Goal: Transaction & Acquisition: Purchase product/service

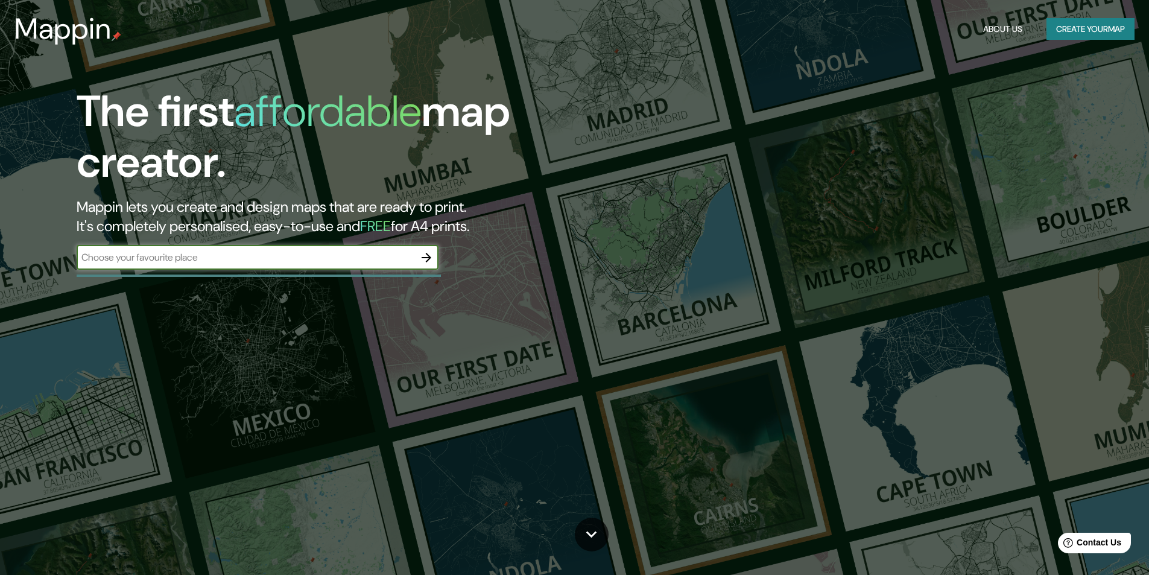
click at [428, 256] on icon "button" at bounding box center [426, 258] width 10 height 10
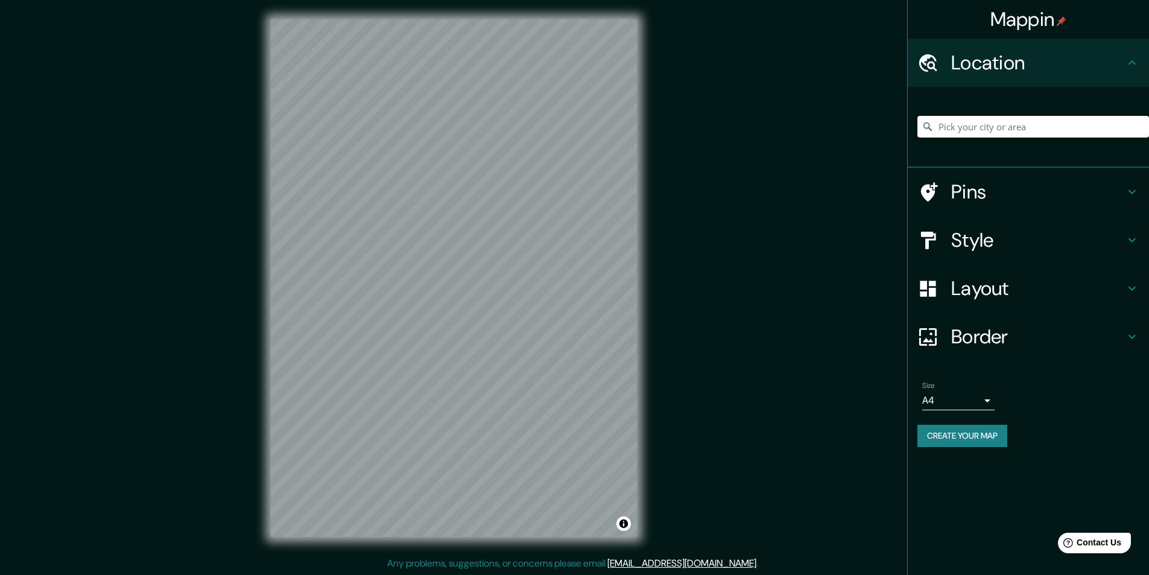
click at [955, 124] on input "Pick your city or area" at bounding box center [1033, 127] width 232 height 22
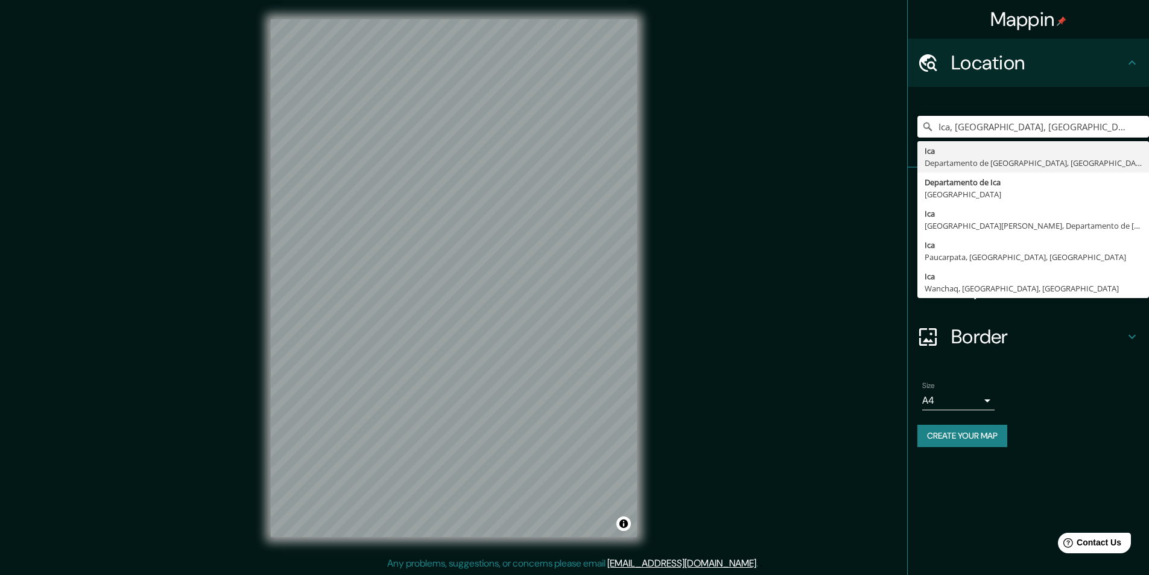
type input "Ica, [GEOGRAPHIC_DATA], [GEOGRAPHIC_DATA]"
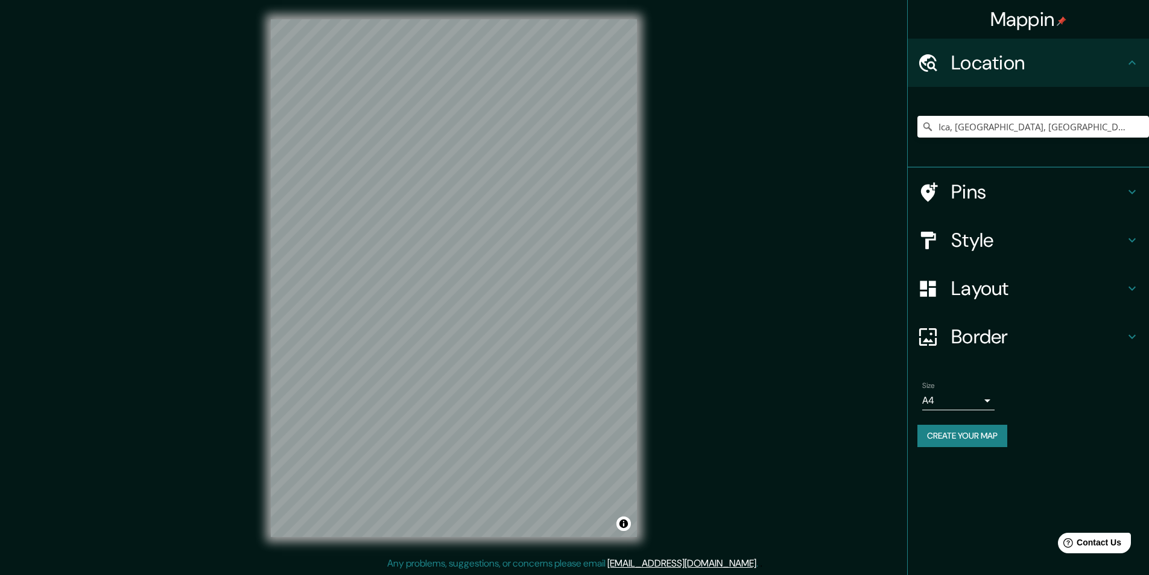
click at [1027, 235] on h4 "Style" at bounding box center [1038, 240] width 174 height 24
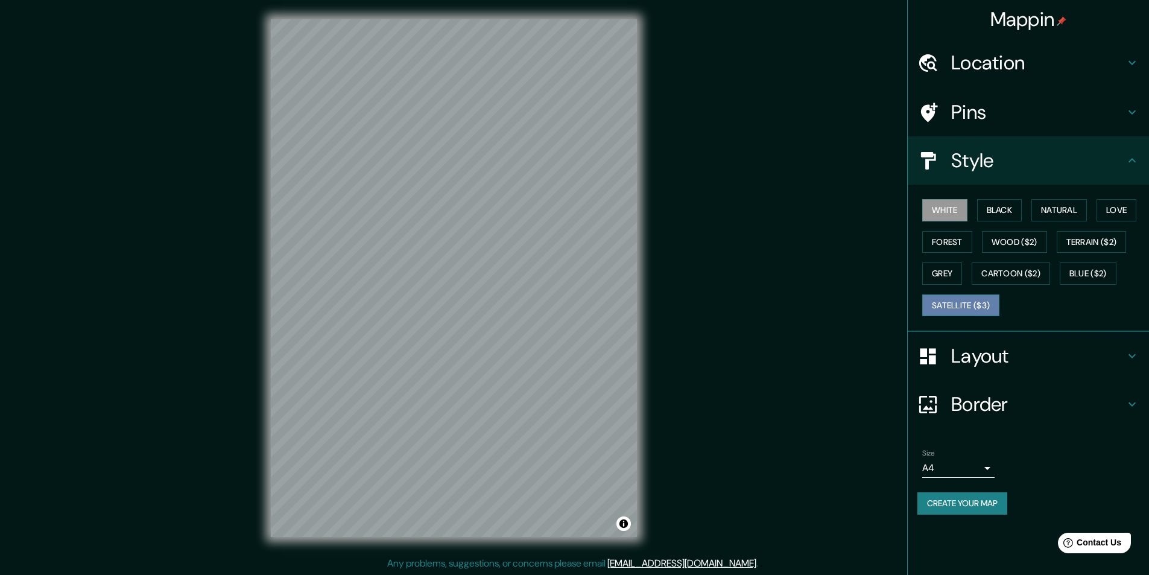
click at [964, 301] on button "Satellite ($3)" at bounding box center [960, 305] width 77 height 22
click at [990, 272] on button "Cartoon ($2)" at bounding box center [1010, 273] width 78 height 22
click at [940, 203] on button "White" at bounding box center [944, 210] width 45 height 22
click at [986, 200] on button "Black" at bounding box center [999, 210] width 45 height 22
click at [1054, 207] on button "Natural" at bounding box center [1058, 210] width 55 height 22
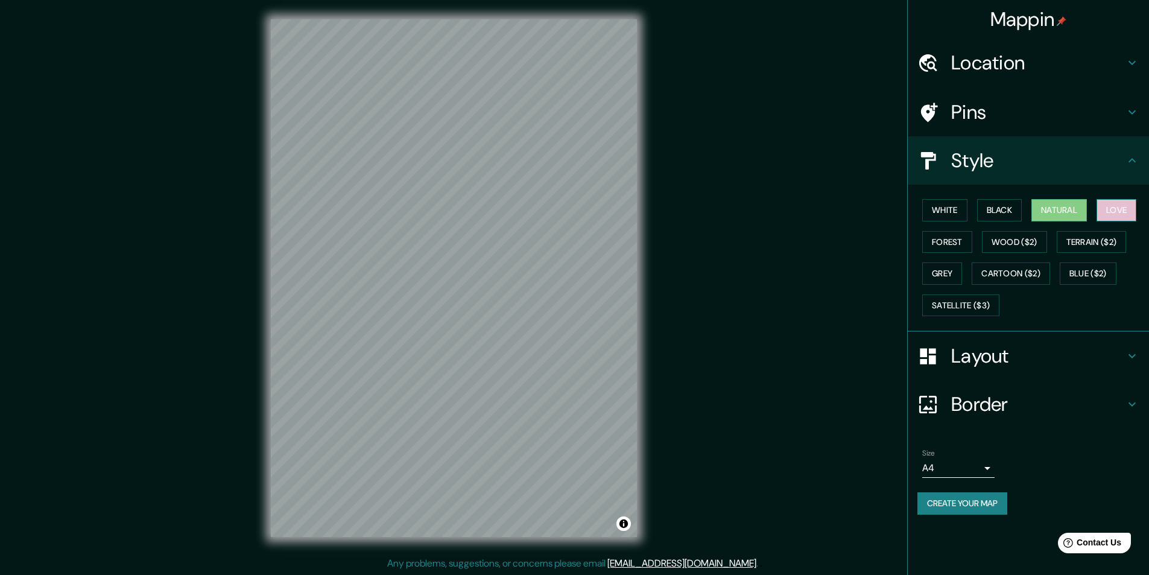
click at [1127, 212] on button "Love" at bounding box center [1116, 210] width 40 height 22
click at [956, 239] on button "Forest" at bounding box center [947, 242] width 50 height 22
click at [1002, 237] on button "Wood ($2)" at bounding box center [1014, 242] width 65 height 22
click at [1080, 238] on button "Terrain ($2)" at bounding box center [1091, 242] width 70 height 22
click at [938, 265] on button "Grey" at bounding box center [942, 273] width 40 height 22
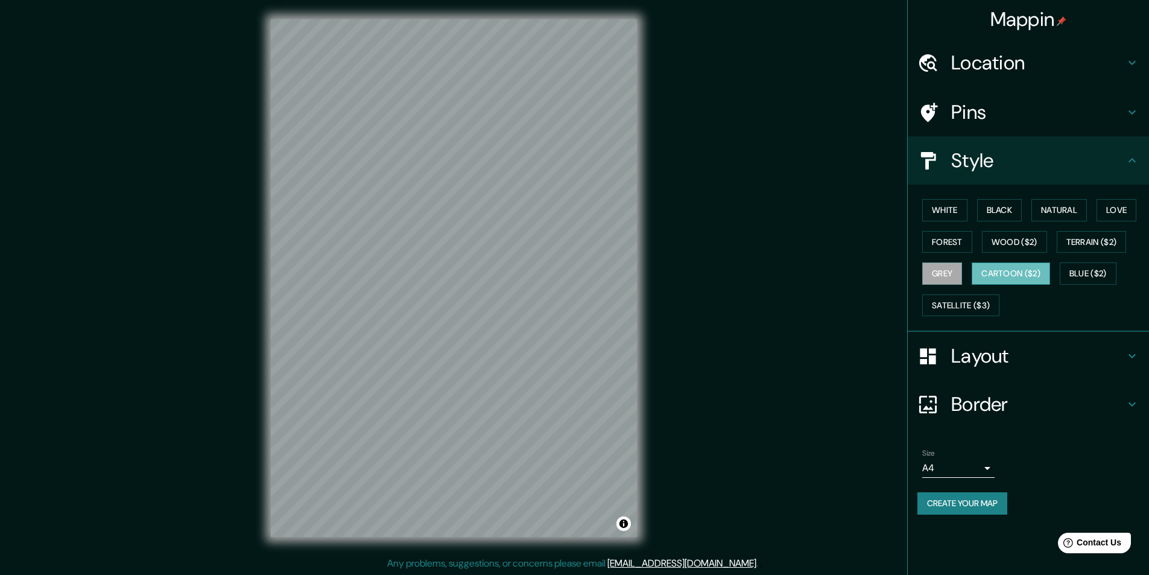
click at [1010, 271] on button "Cartoon ($2)" at bounding box center [1010, 273] width 78 height 22
click at [1099, 267] on button "Blue ($2)" at bounding box center [1087, 273] width 57 height 22
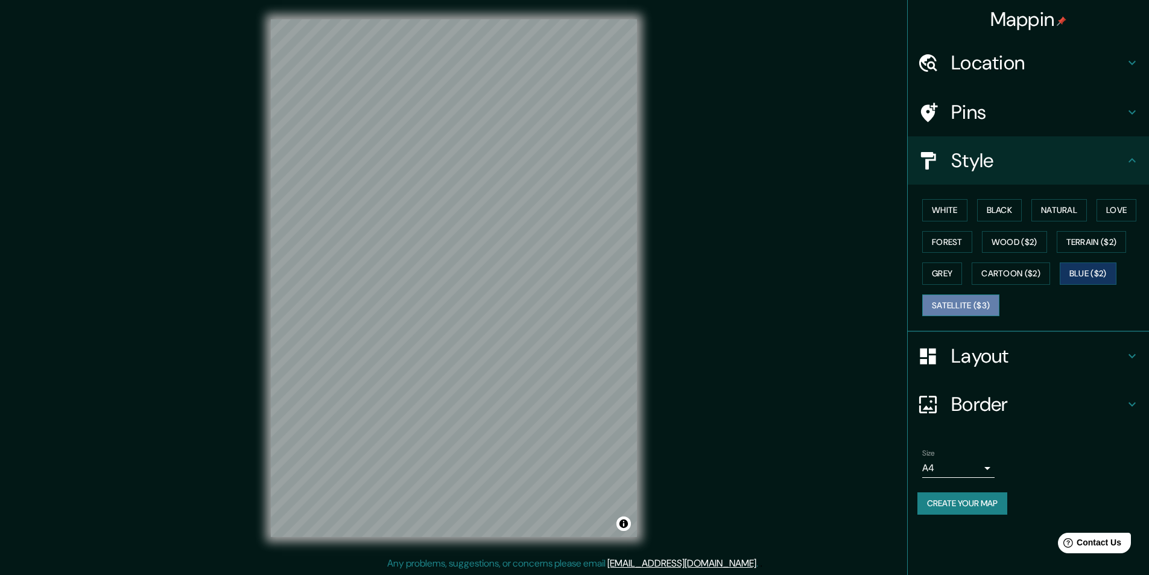
click at [968, 299] on button "Satellite ($3)" at bounding box center [960, 305] width 77 height 22
click at [953, 210] on button "White" at bounding box center [944, 210] width 45 height 22
click at [991, 215] on button "Black" at bounding box center [999, 210] width 45 height 22
click at [964, 210] on button "White" at bounding box center [944, 210] width 45 height 22
click at [1130, 207] on button "Love" at bounding box center [1116, 210] width 40 height 22
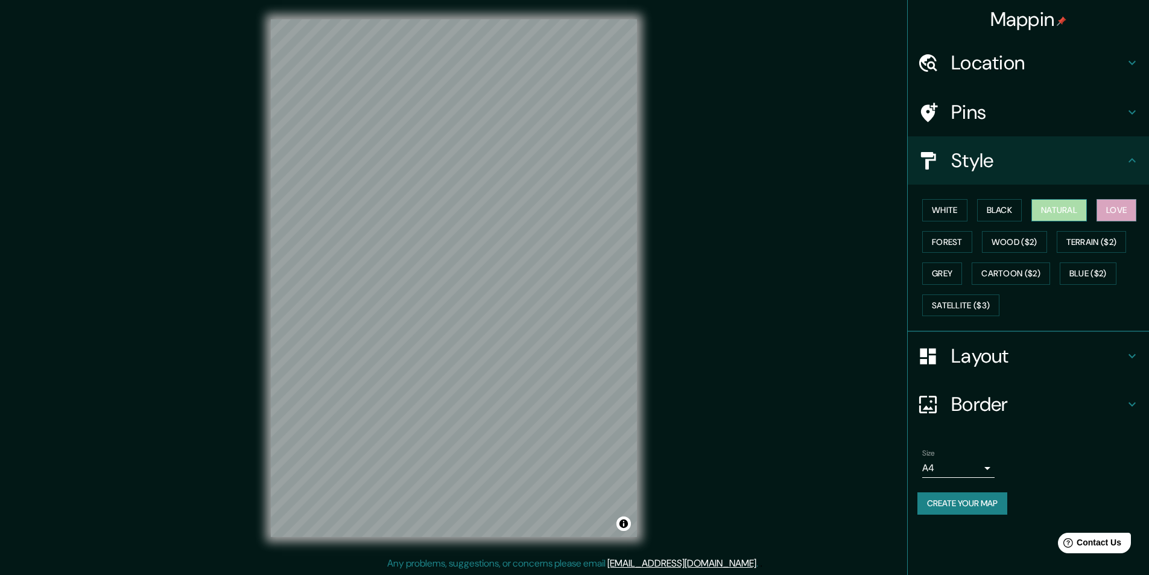
click at [1050, 210] on button "Natural" at bounding box center [1058, 210] width 55 height 22
